Goal: Find specific page/section: Find specific page/section

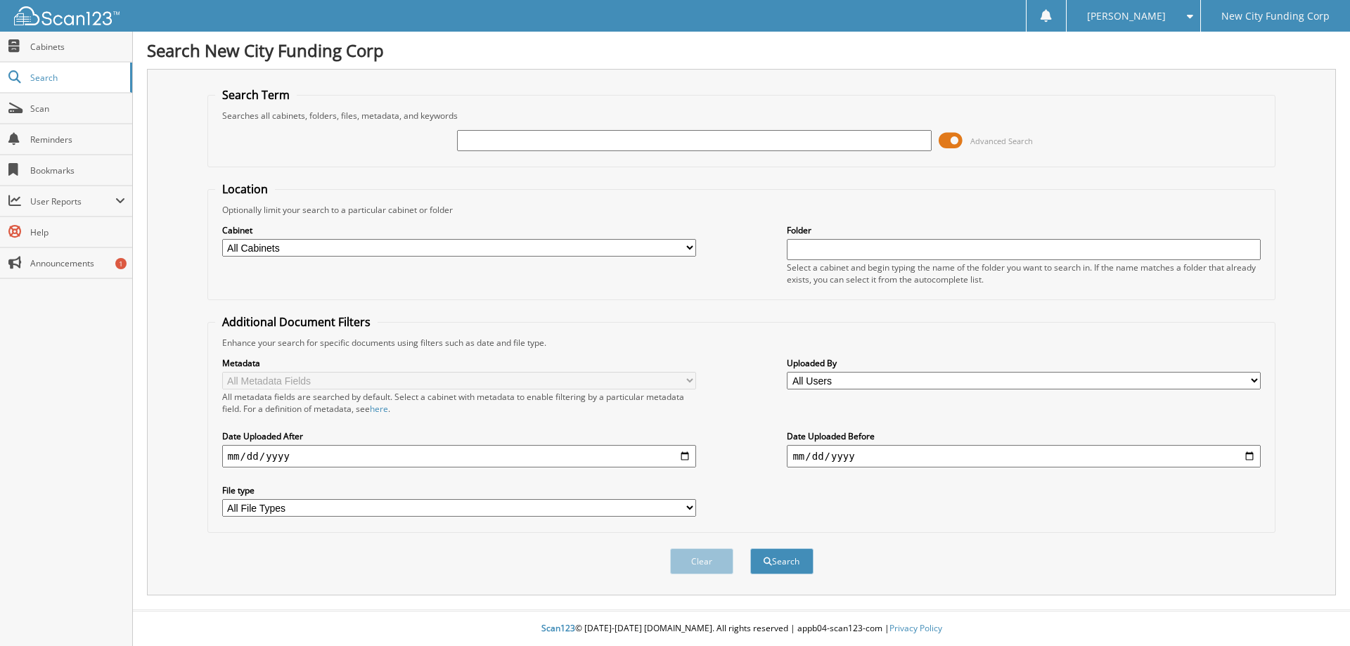
click at [602, 137] on input "text" at bounding box center [694, 140] width 474 height 21
type input "317624"
click at [750, 548] on button "Search" at bounding box center [781, 561] width 63 height 26
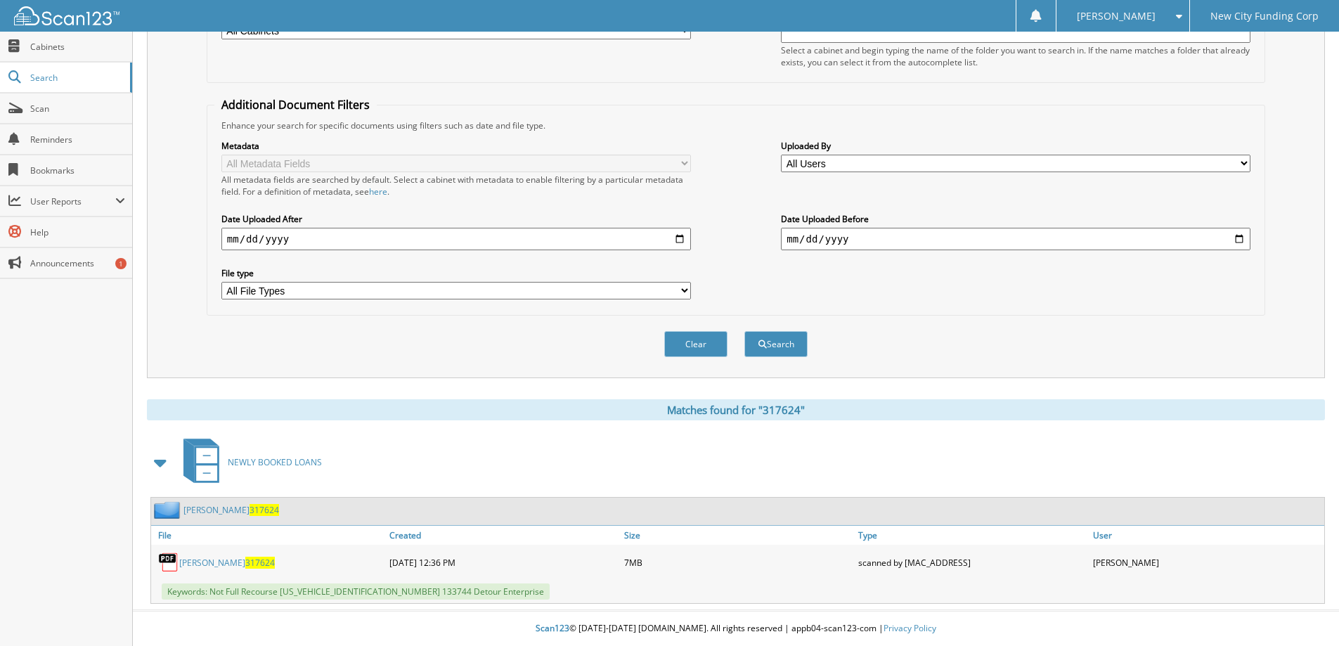
scroll to position [218, 0]
click at [243, 553] on div "[PERSON_NAME] 317624" at bounding box center [268, 562] width 235 height 28
click at [243, 566] on link "[PERSON_NAME] 317624" at bounding box center [227, 563] width 96 height 12
